Goal: Information Seeking & Learning: Learn about a topic

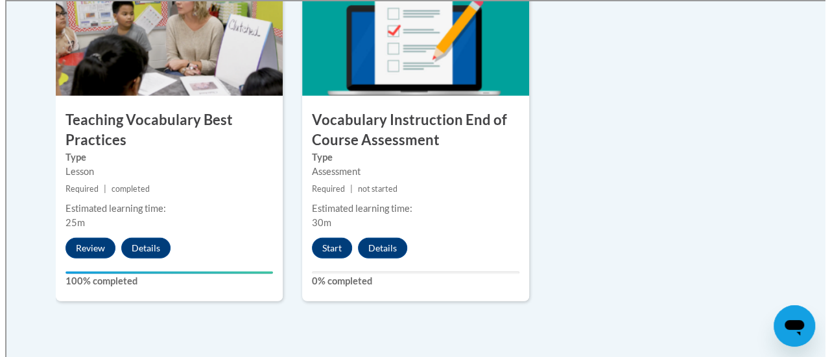
scroll to position [1541, 0]
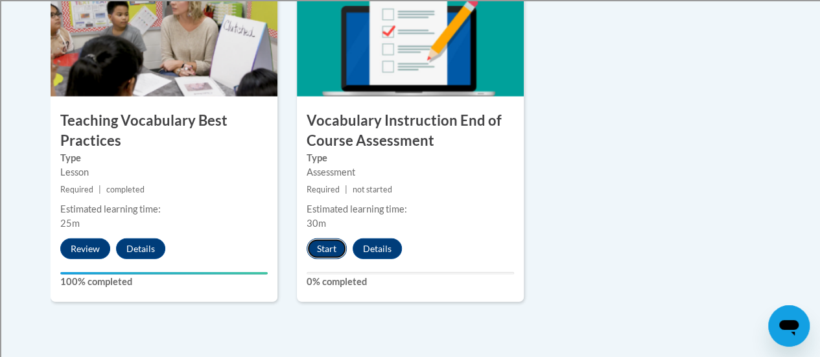
click at [322, 247] on button "Start" at bounding box center [327, 248] width 40 height 21
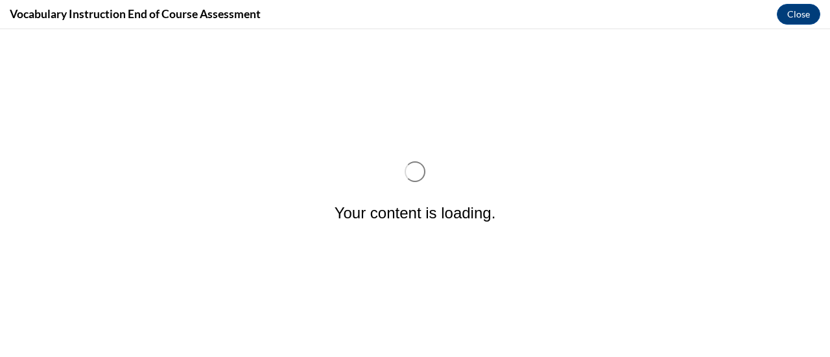
scroll to position [0, 0]
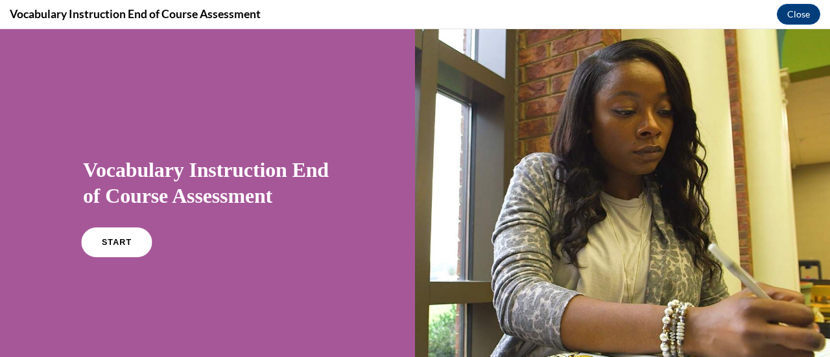
click at [97, 242] on link "START" at bounding box center [116, 242] width 71 height 30
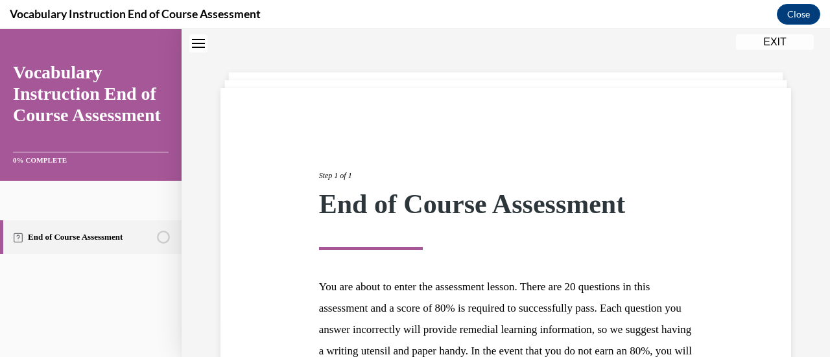
scroll to position [237, 0]
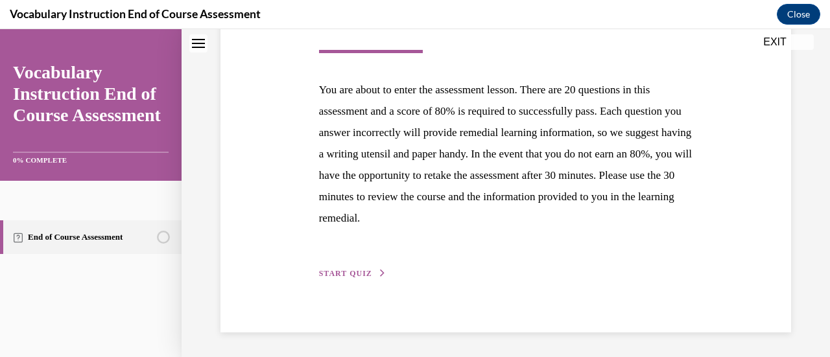
click at [338, 265] on div "Step 1 of 1 End of Course Assessment You are about to enter the assessment less…" at bounding box center [505, 112] width 393 height 338
click at [341, 272] on span "START QUIZ" at bounding box center [345, 273] width 53 height 9
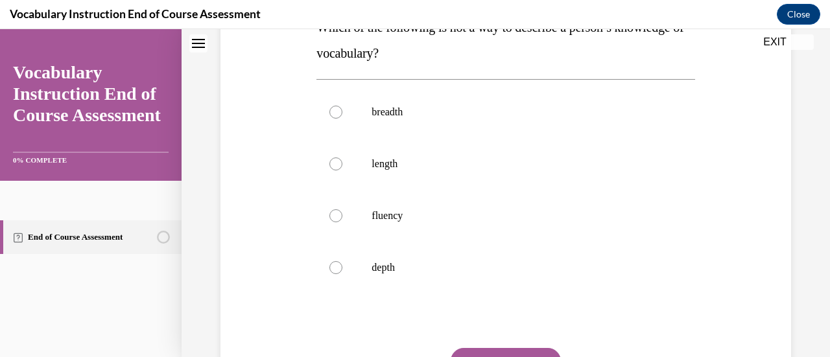
scroll to position [232, 0]
click at [498, 213] on p "fluency" at bounding box center [516, 216] width 290 height 13
click at [342, 213] on input "fluency" at bounding box center [335, 216] width 13 height 13
radio input "true"
click at [530, 351] on button "SUBMIT" at bounding box center [505, 362] width 110 height 26
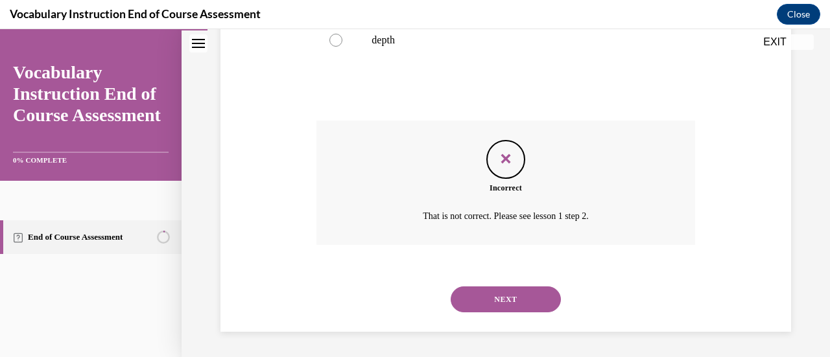
click at [498, 297] on button "NEXT" at bounding box center [505, 299] width 110 height 26
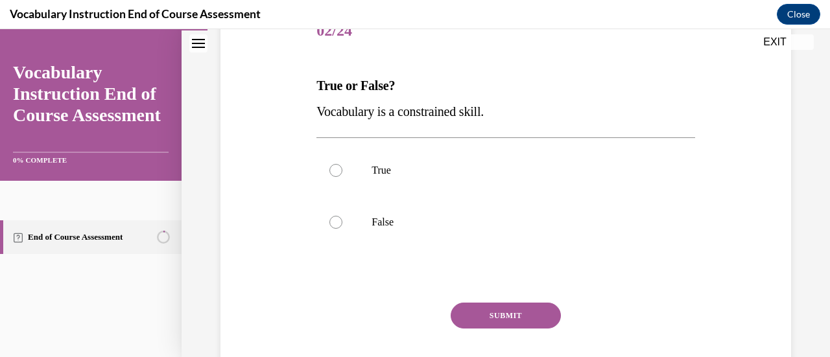
scroll to position [198, 0]
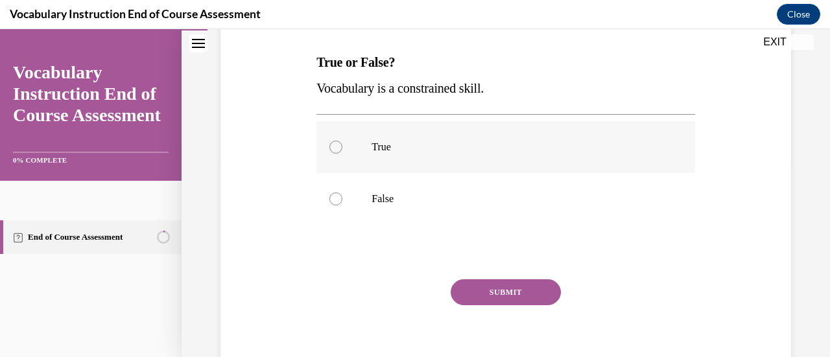
click at [483, 172] on label "True" at bounding box center [505, 147] width 378 height 52
click at [342, 154] on input "True" at bounding box center [335, 147] width 13 height 13
radio input "true"
click at [513, 288] on button "SUBMIT" at bounding box center [505, 292] width 110 height 26
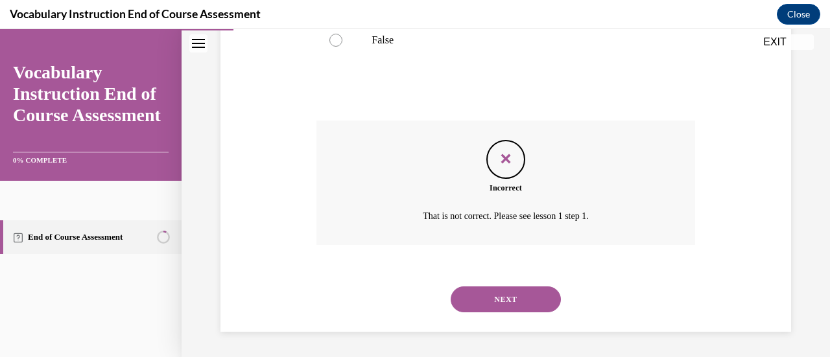
click at [494, 305] on button "NEXT" at bounding box center [505, 299] width 110 height 26
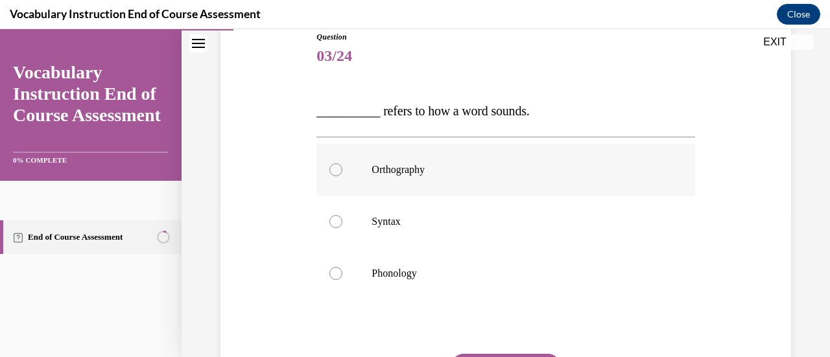
scroll to position [150, 0]
click at [452, 259] on label "Phonology" at bounding box center [505, 273] width 378 height 52
click at [342, 266] on input "Phonology" at bounding box center [335, 272] width 13 height 13
radio input "true"
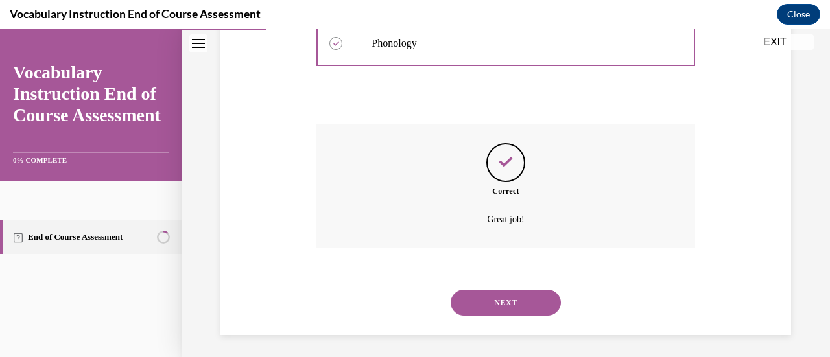
click at [485, 290] on button "NEXT" at bounding box center [505, 303] width 110 height 26
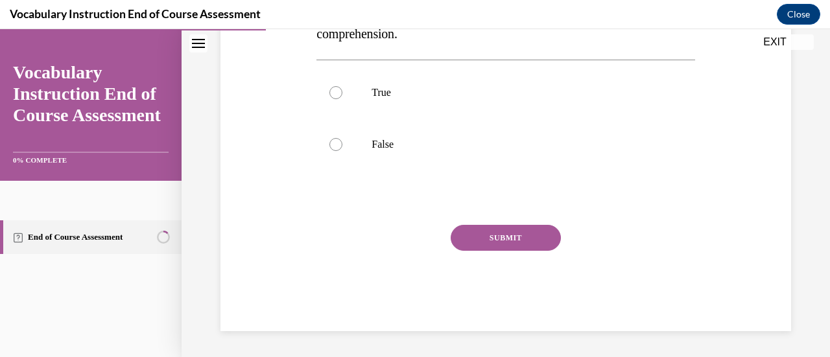
scroll to position [40, 0]
